Goal: Transaction & Acquisition: Subscribe to service/newsletter

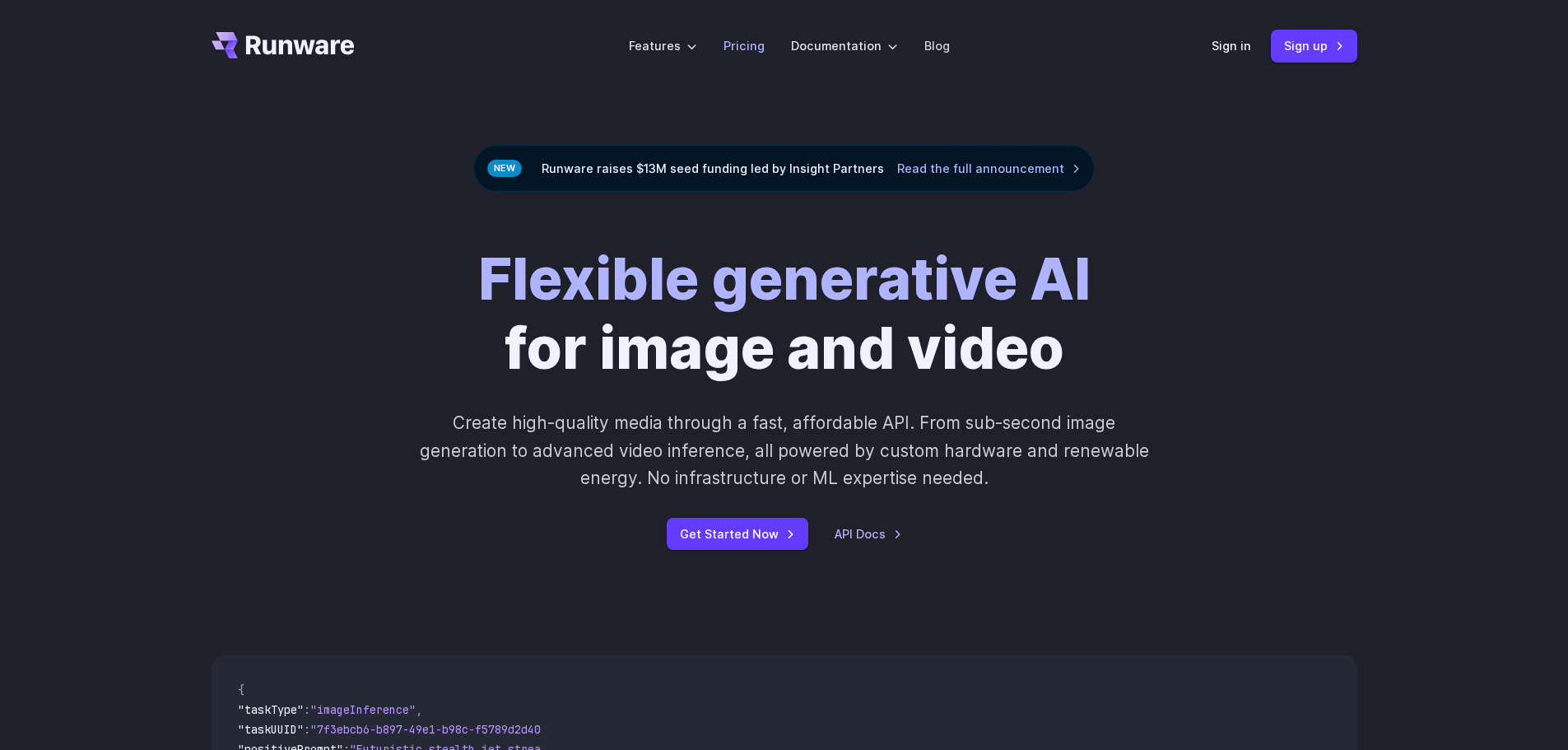
click at [755, 44] on link "Pricing" at bounding box center [744, 45] width 41 height 19
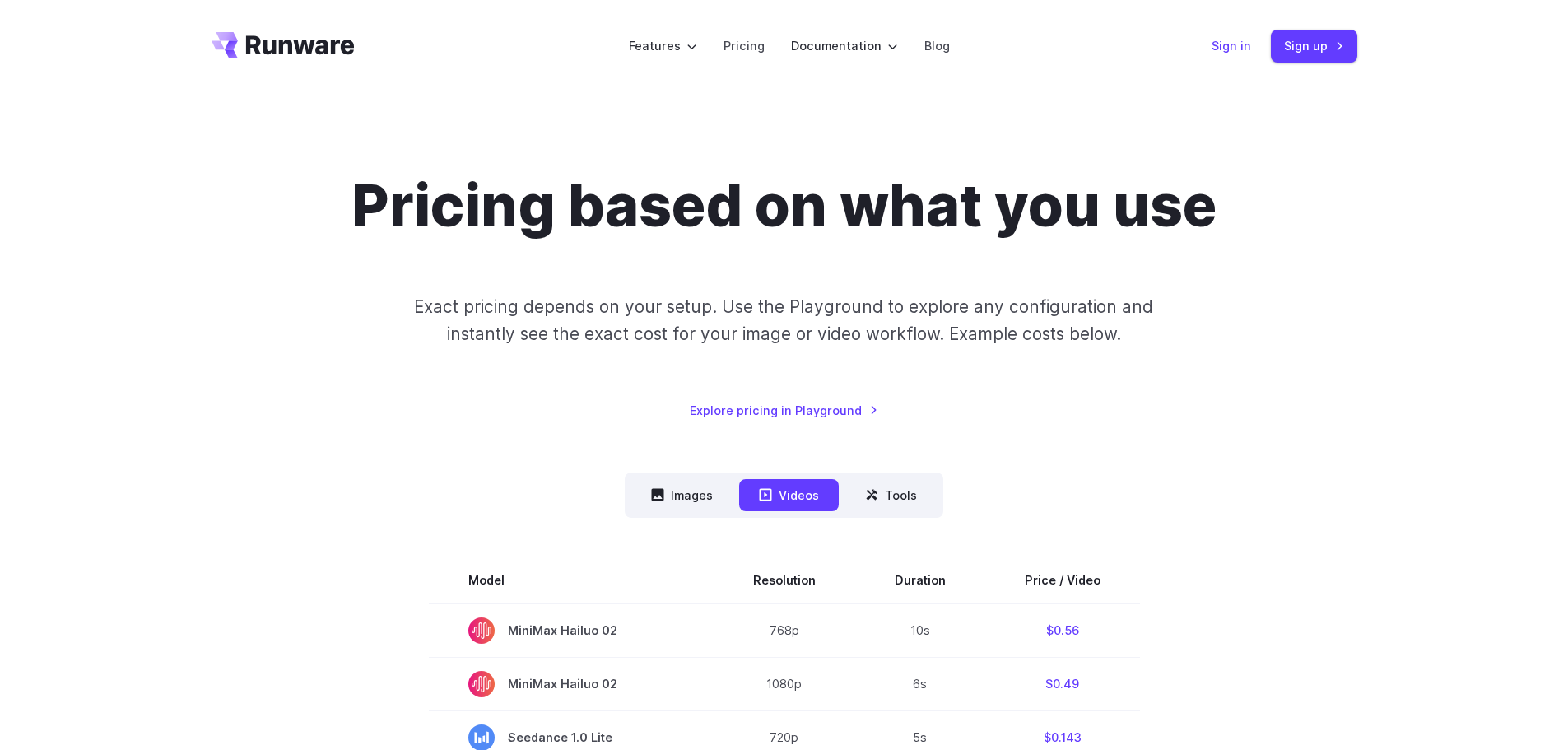
click at [1236, 51] on link "Sign in" at bounding box center [1231, 45] width 40 height 19
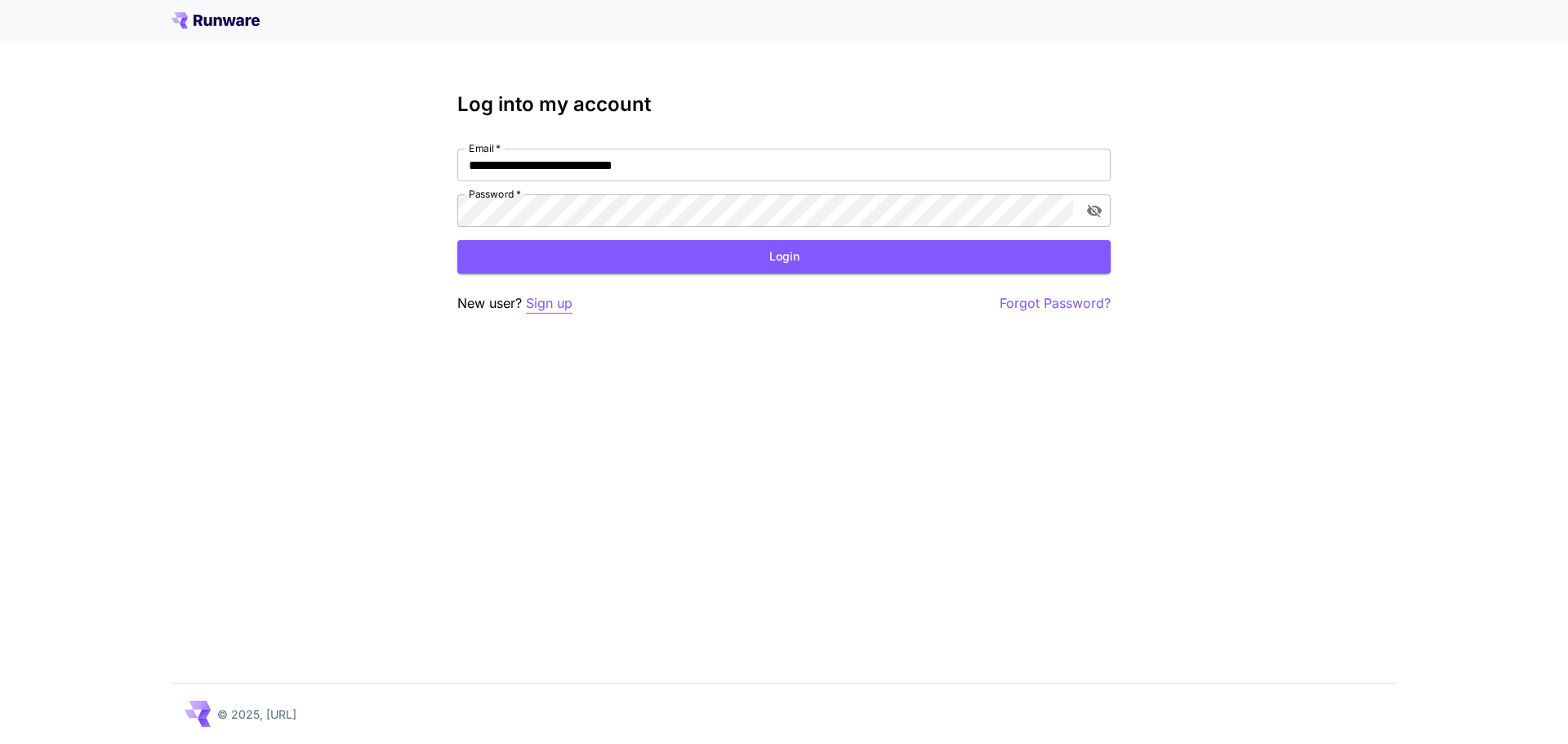
click at [558, 308] on p "Sign up" at bounding box center [549, 303] width 47 height 20
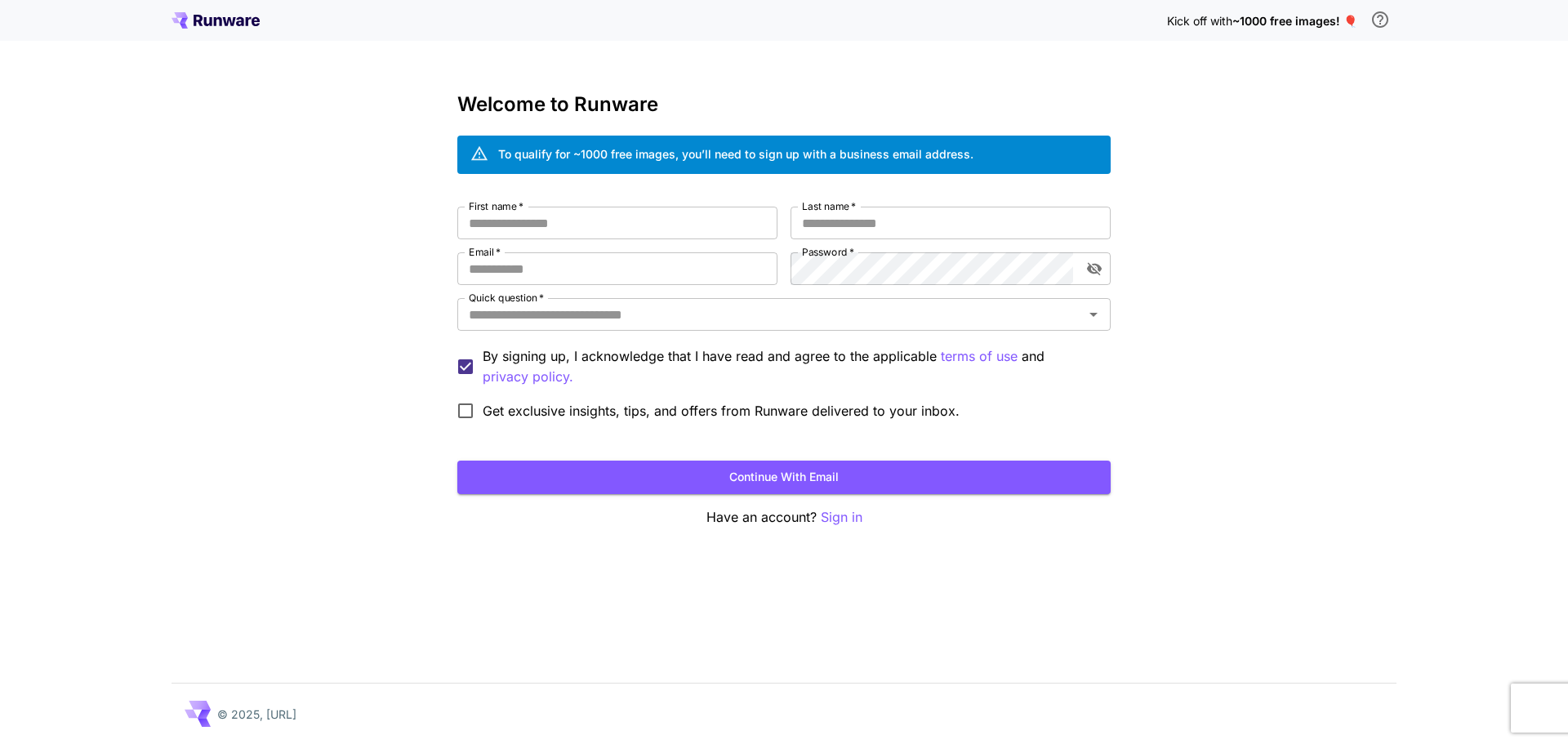
click at [234, 23] on icon at bounding box center [230, 22] width 13 height 9
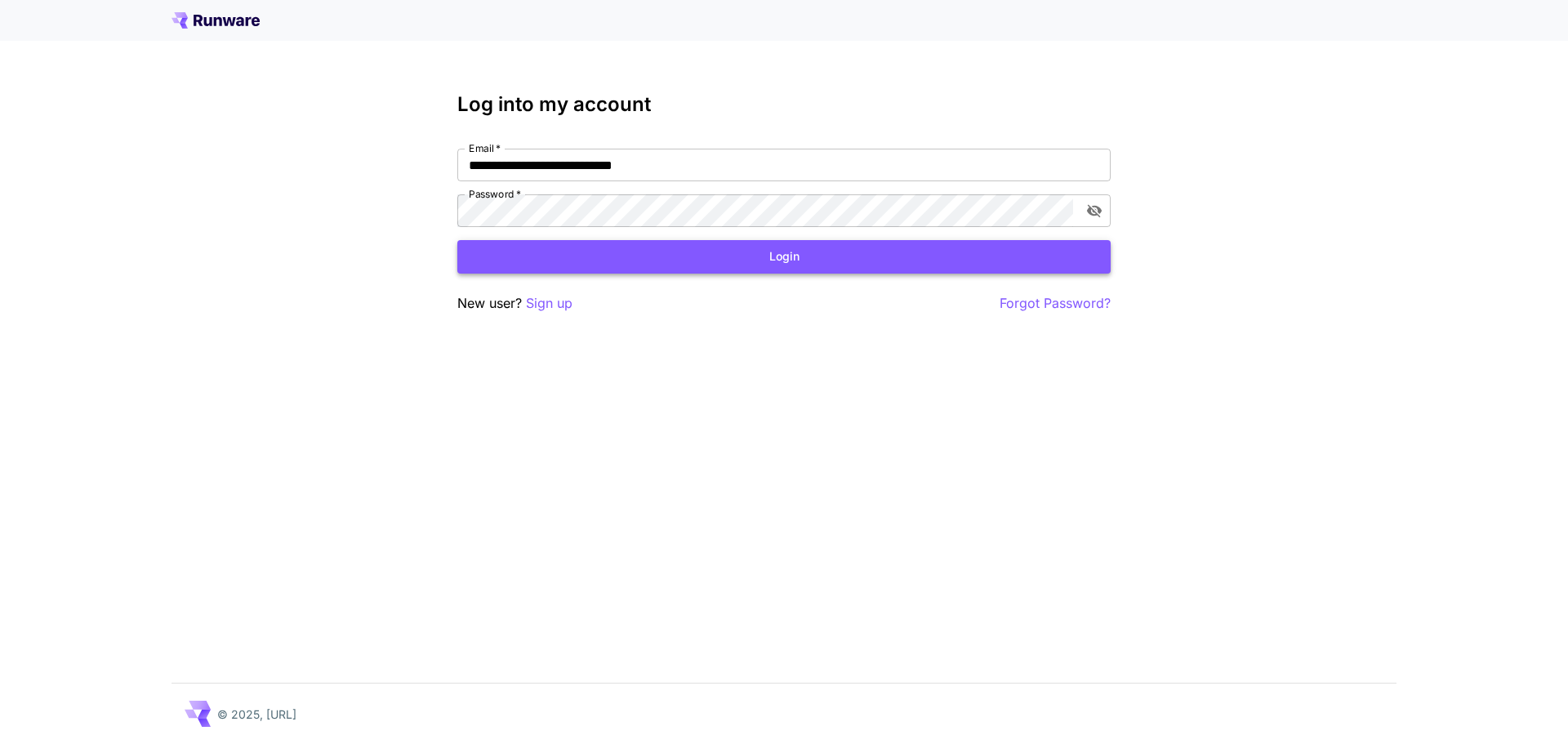
click at [875, 255] on button "Login" at bounding box center [784, 257] width 653 height 33
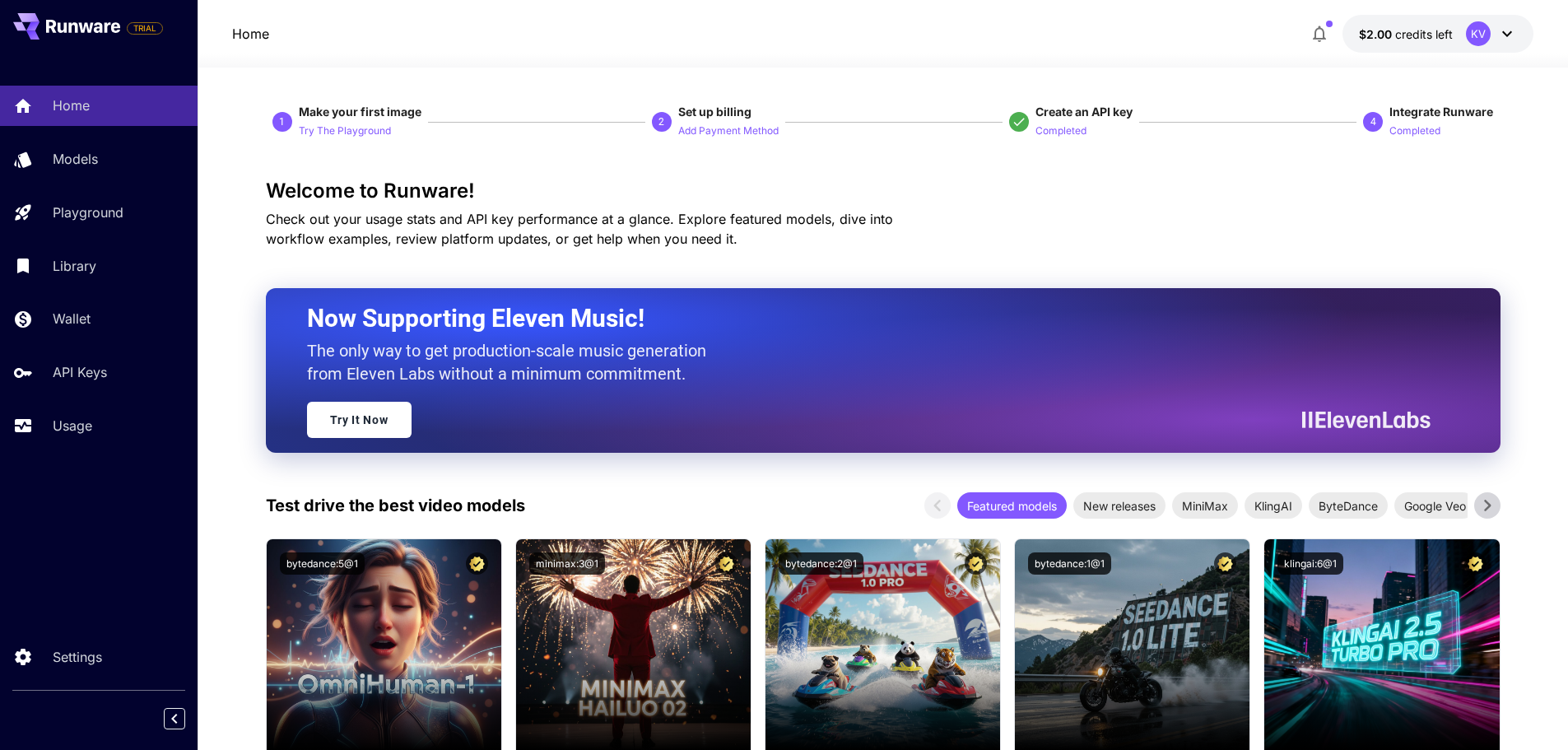
click at [1506, 29] on icon at bounding box center [1507, 34] width 20 height 20
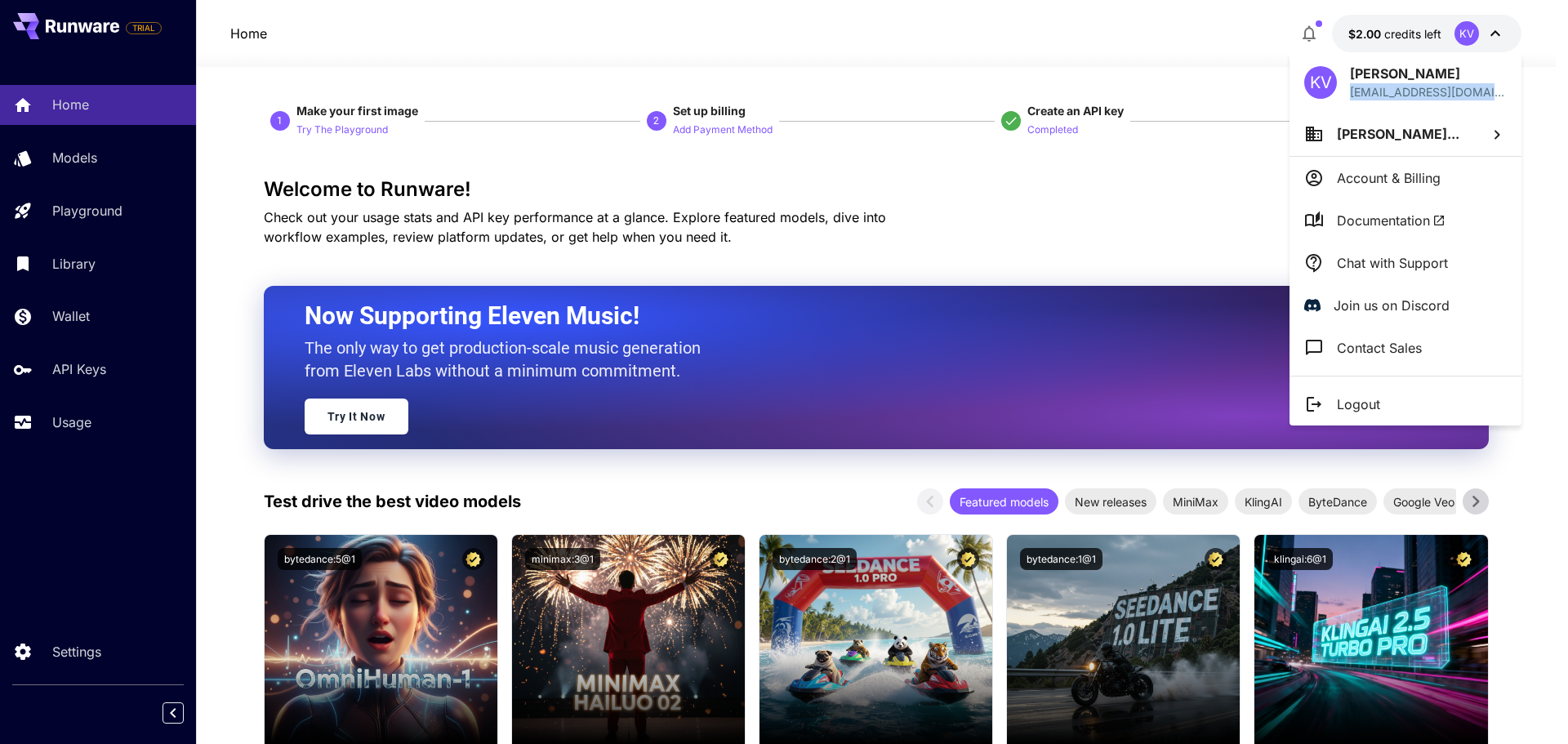
copy p "kishore@cybermaxsolutions"
drag, startPoint x: 1502, startPoint y: 91, endPoint x: 1348, endPoint y: 97, distance: 154.1
click at [1348, 97] on div "KV [PERSON_NAME] [EMAIL_ADDRESS][DOMAIN_NAME]" at bounding box center [1405, 82] width 232 height 60
